Goal: Find specific page/section

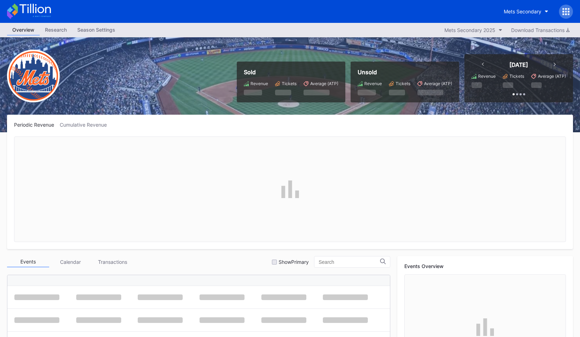
scroll to position [1394, 0]
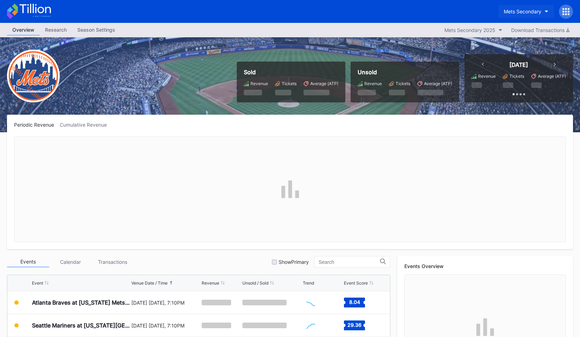
click at [545, 11] on button "Mets Secondary" at bounding box center [526, 11] width 55 height 13
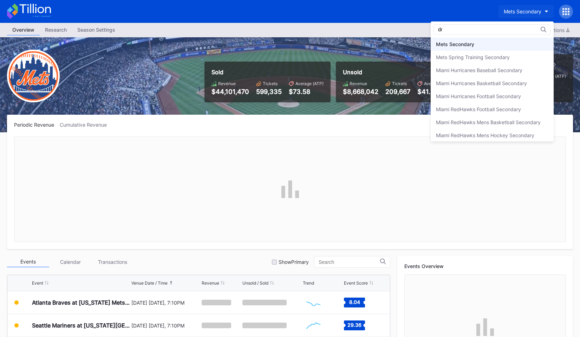
scroll to position [0, 0]
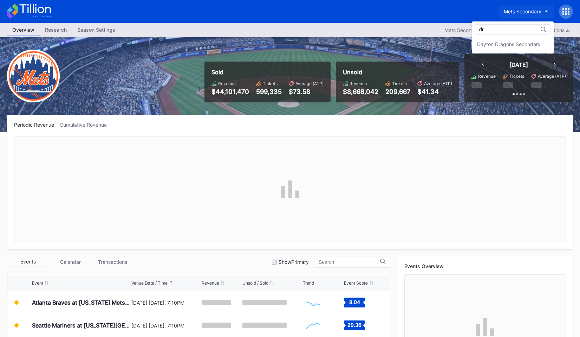
type input "d"
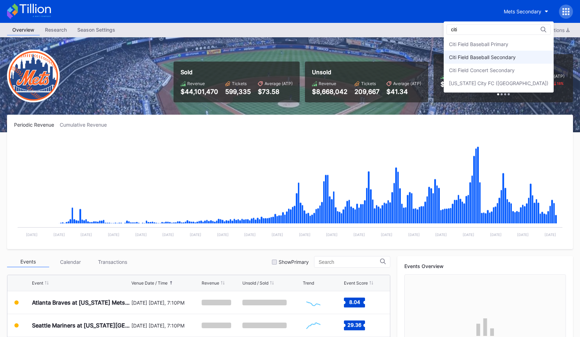
type input "citi"
click at [516, 59] on div "Citi Field Baseball Secondary" at bounding box center [482, 57] width 67 height 6
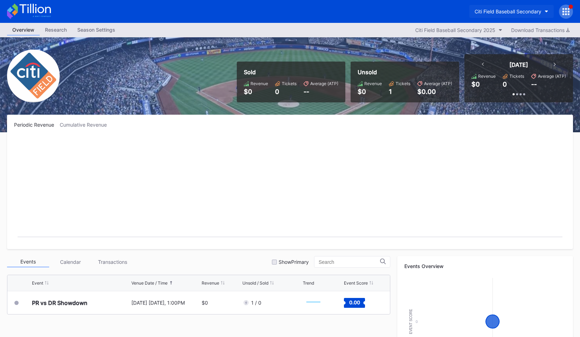
click at [476, 13] on div "Citi Field Baseball Secondary" at bounding box center [508, 11] width 67 height 6
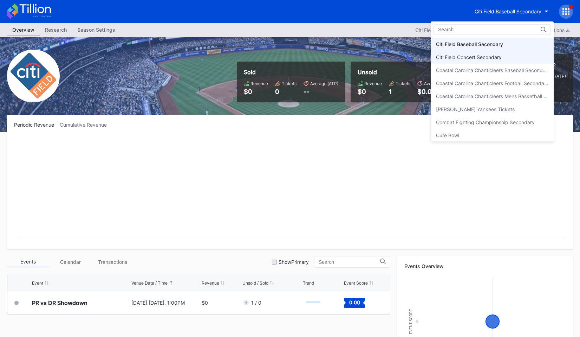
scroll to position [387, 0]
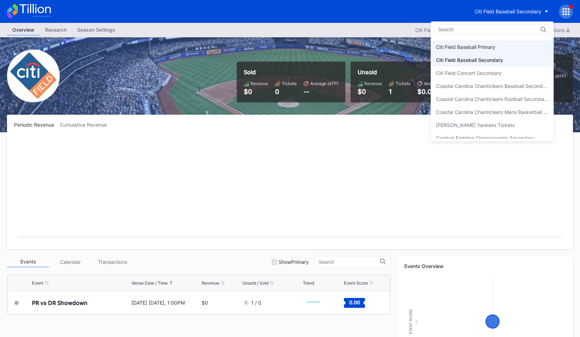
click at [466, 45] on div "Citi Field Baseball Primary" at bounding box center [465, 47] width 59 height 6
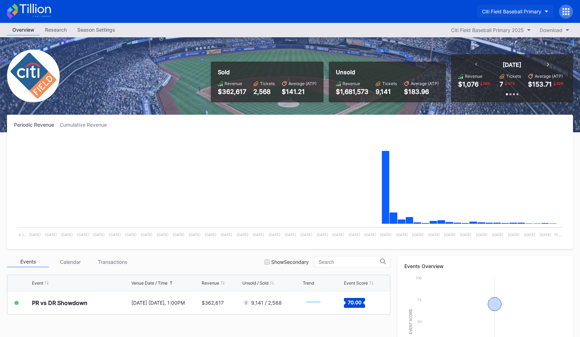
click at [507, 12] on div "Citi Field Baseball Primary" at bounding box center [511, 11] width 59 height 6
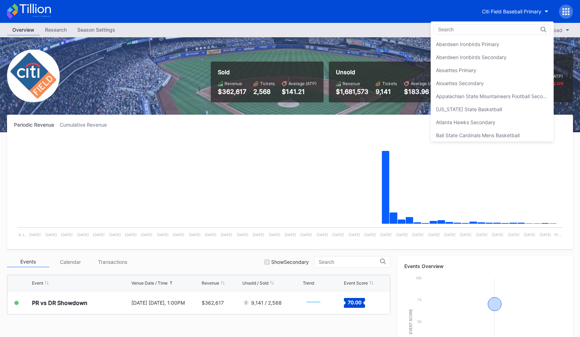
scroll to position [390, 0]
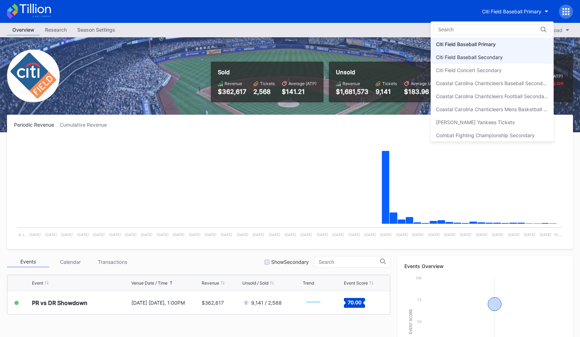
click at [491, 55] on div "Citi Field Baseball Secondary" at bounding box center [469, 57] width 67 height 6
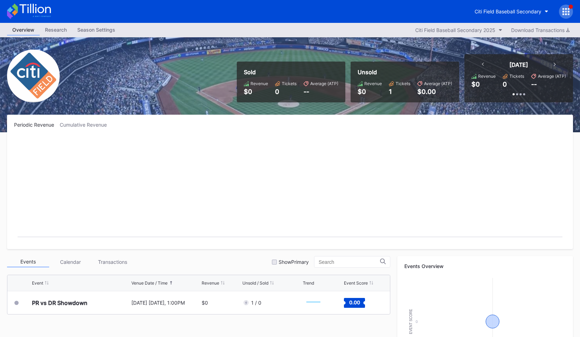
click at [565, 15] on div at bounding box center [566, 12] width 14 height 14
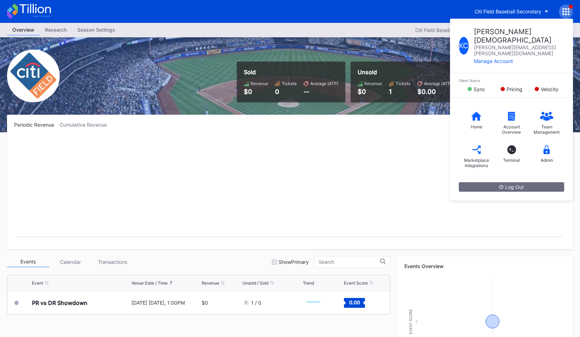
click at [565, 15] on div "K C [PERSON_NAME] [PERSON_NAME][EMAIL_ADDRESS][PERSON_NAME][DOMAIN_NAME] Manage…" at bounding box center [566, 12] width 14 height 14
